Goal: Information Seeking & Learning: Learn about a topic

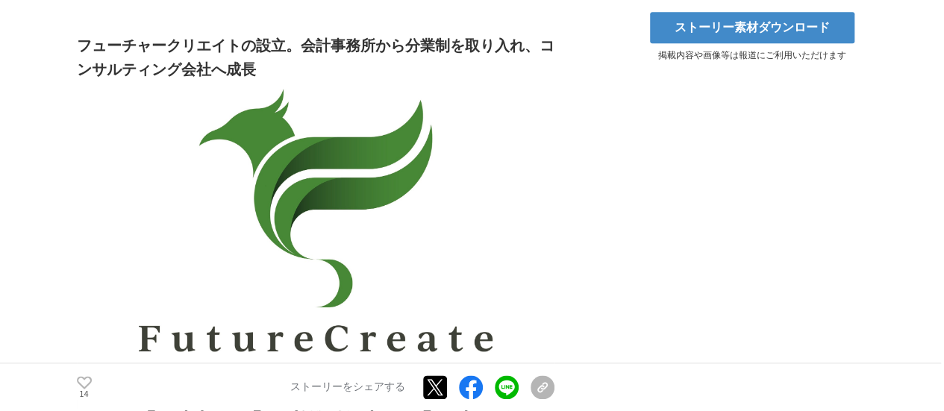
scroll to position [970, 0]
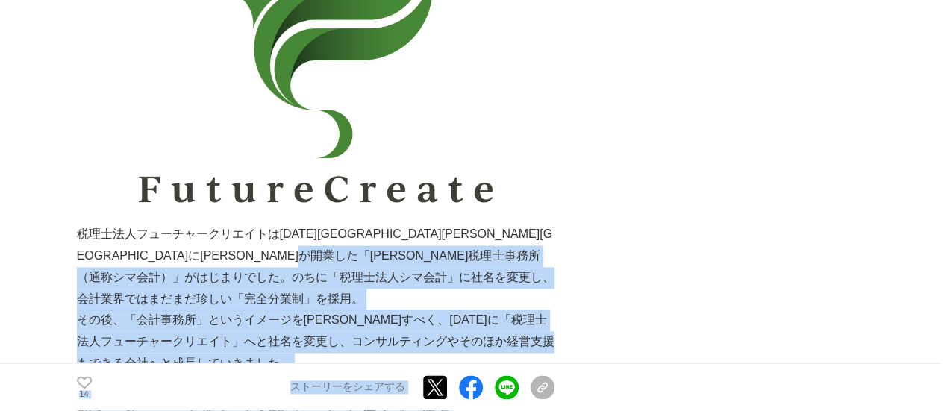
drag, startPoint x: 119, startPoint y: 278, endPoint x: 577, endPoint y: 306, distance: 458.8
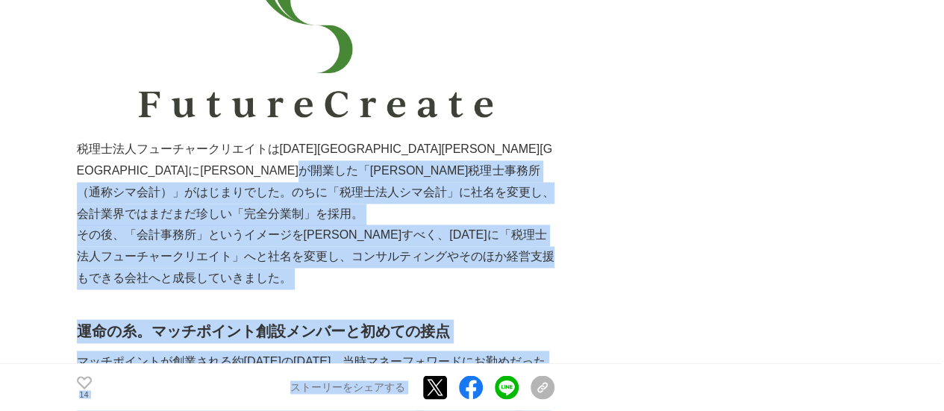
scroll to position [1194, 0]
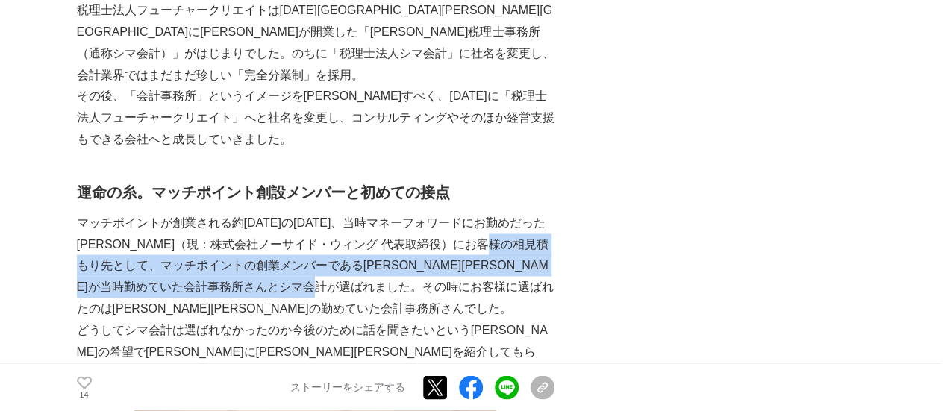
drag, startPoint x: 109, startPoint y: 241, endPoint x: 524, endPoint y: 261, distance: 415.2
click at [524, 261] on p "マッチポイントが創業される約[DATE]の[DATE]、当時マネーフォワードにお勤めだった[PERSON_NAME]（現：株式会社ノーサイド・ウィング 代表取…" at bounding box center [315, 265] width 477 height 107
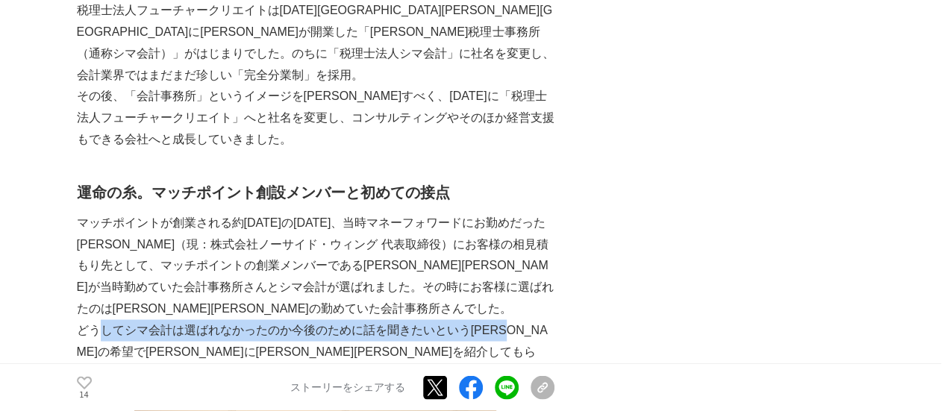
drag, startPoint x: 104, startPoint y: 304, endPoint x: 528, endPoint y: 312, distance: 423.8
click at [528, 319] on p "どうしてシマ会計は選ばれなかったのか今後のために話を聞きたいという[PERSON_NAME]の希望で[PERSON_NAME]に[PERSON_NAME][P…" at bounding box center [315, 351] width 477 height 64
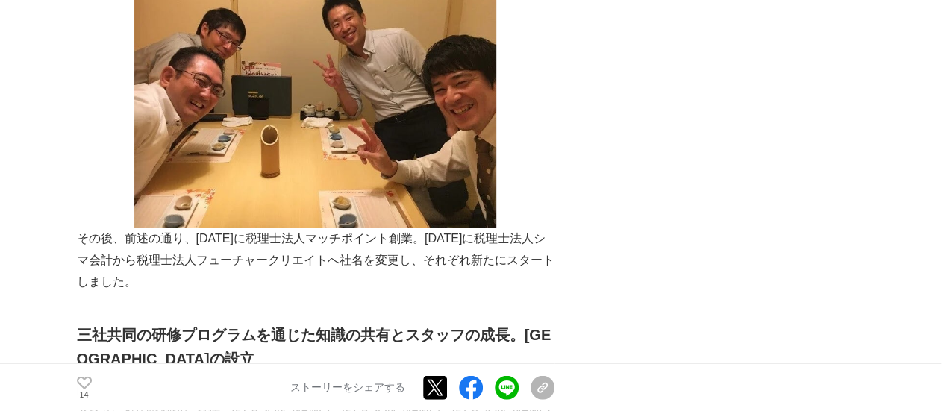
scroll to position [1716, 0]
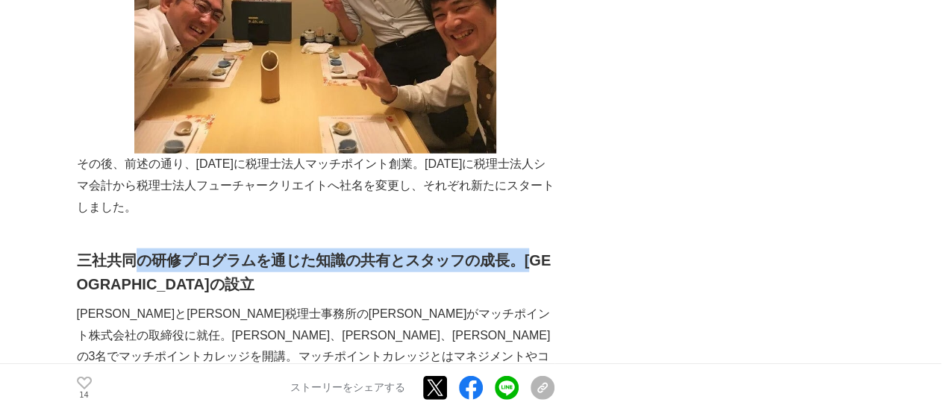
drag, startPoint x: 143, startPoint y: 225, endPoint x: 543, endPoint y: 223, distance: 399.8
click at [543, 252] on strong "三社共同の研修プログラムを通じた知識の共有とスタッフの成長。[GEOGRAPHIC_DATA]の設立" at bounding box center [314, 272] width 474 height 40
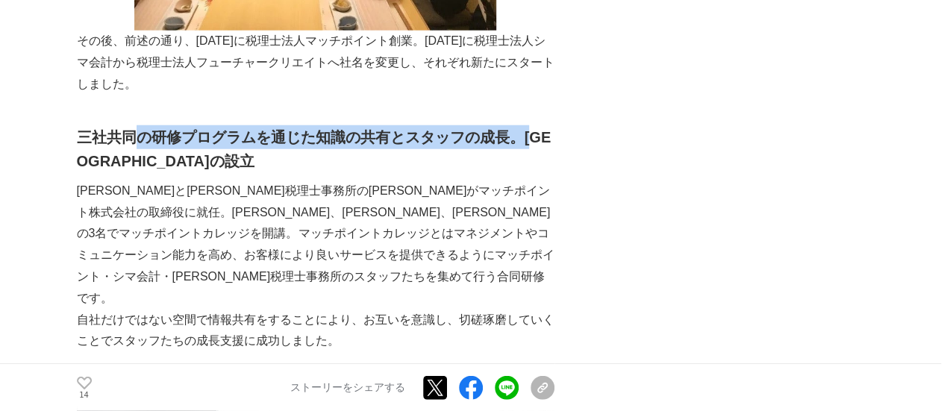
scroll to position [1865, 0]
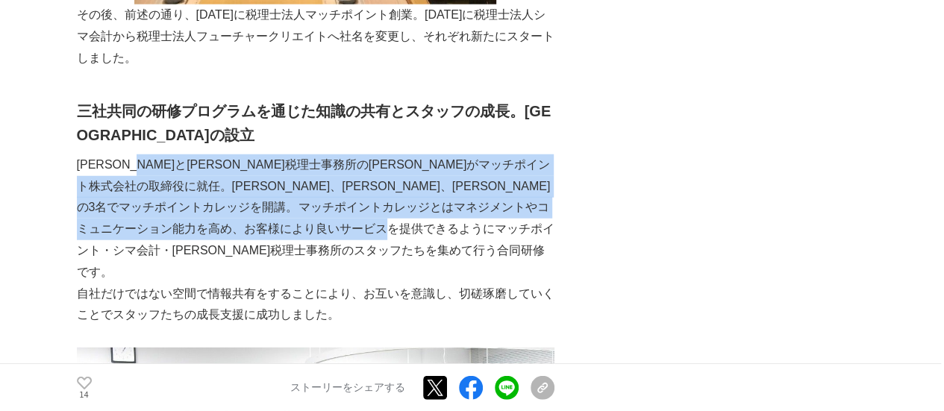
drag, startPoint x: 267, startPoint y: 127, endPoint x: 501, endPoint y: 207, distance: 247.5
click at [501, 207] on p "[PERSON_NAME]と[PERSON_NAME]税理士事務所の[PERSON_NAME]がマッチポイント株式会社の取締役に就任。[PERSON_NAME…" at bounding box center [315, 218] width 477 height 129
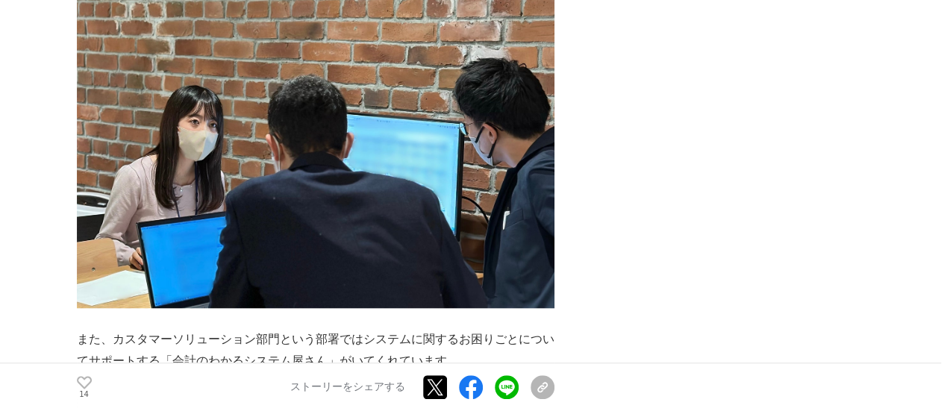
scroll to position [6117, 0]
